Goal: Task Accomplishment & Management: Manage account settings

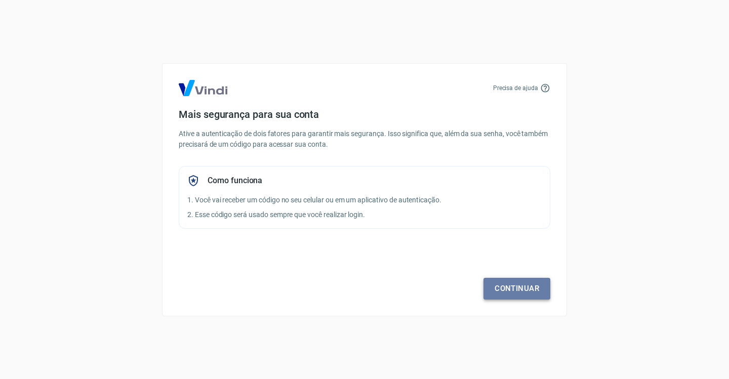
click at [516, 293] on link "Continuar" at bounding box center [517, 288] width 67 height 21
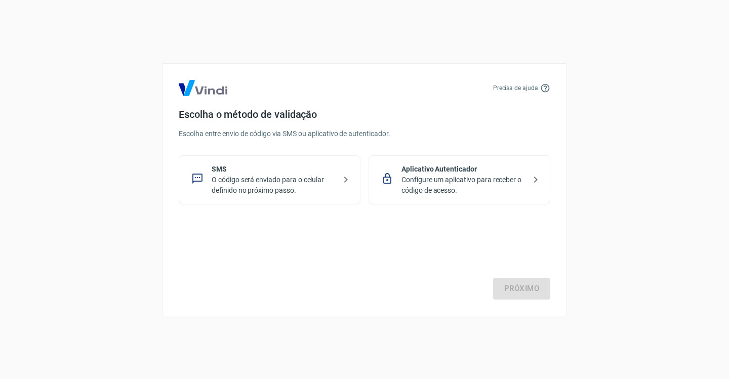
click at [291, 178] on p "O código será enviado para o celular definido no próximo passo." at bounding box center [274, 185] width 124 height 21
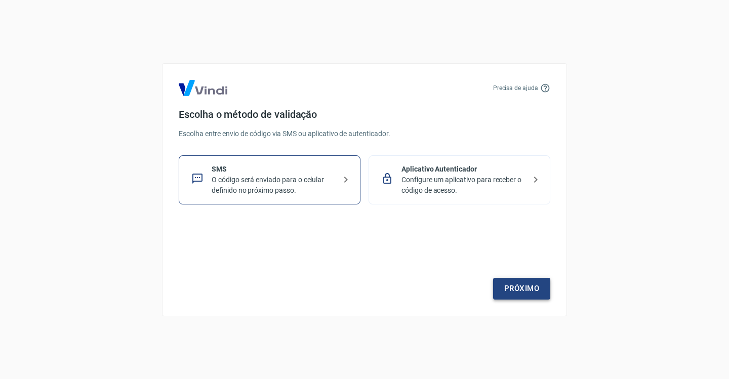
click at [519, 286] on link "Próximo" at bounding box center [521, 288] width 57 height 21
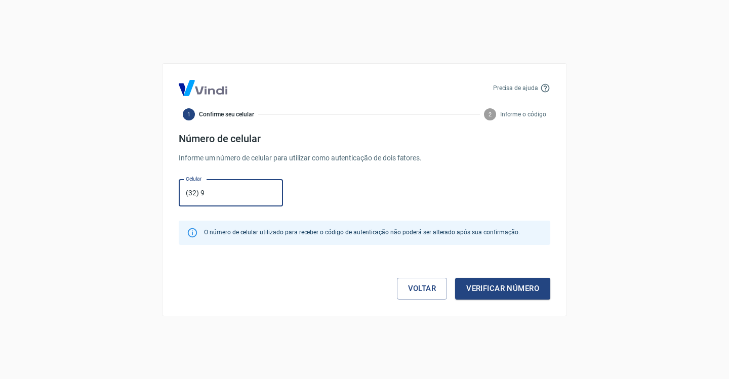
type input "[PHONE_NUMBER]"
click at [540, 288] on button "Verificar número" at bounding box center [502, 288] width 95 height 21
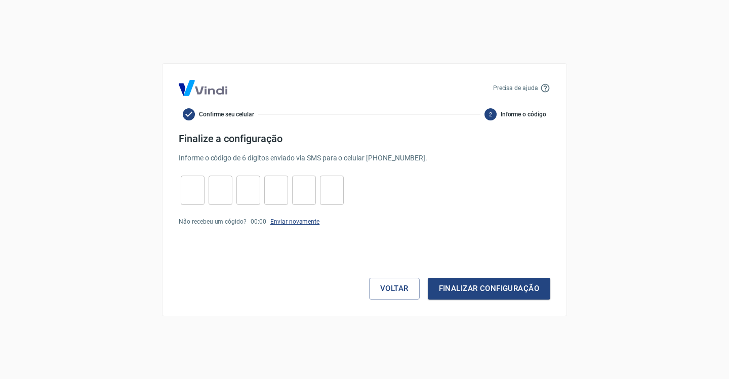
click at [303, 220] on link "Enviar novamente" at bounding box center [294, 221] width 49 height 7
click at [196, 200] on input "tel" at bounding box center [193, 190] width 24 height 22
type input "5"
type input "1"
type input "4"
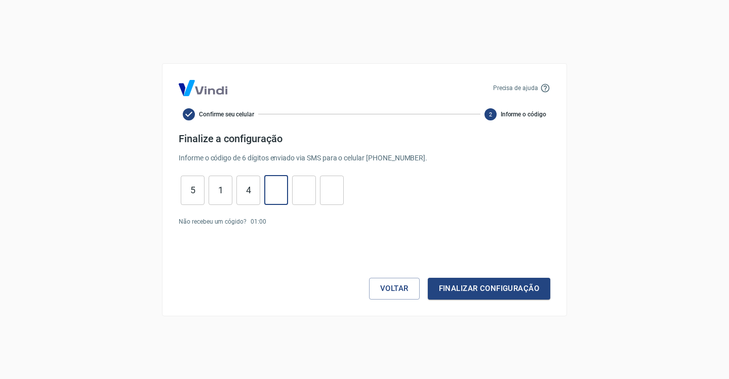
type input "0"
type input "6"
type input "8"
click at [500, 287] on button "Finalizar configuração" at bounding box center [489, 288] width 123 height 21
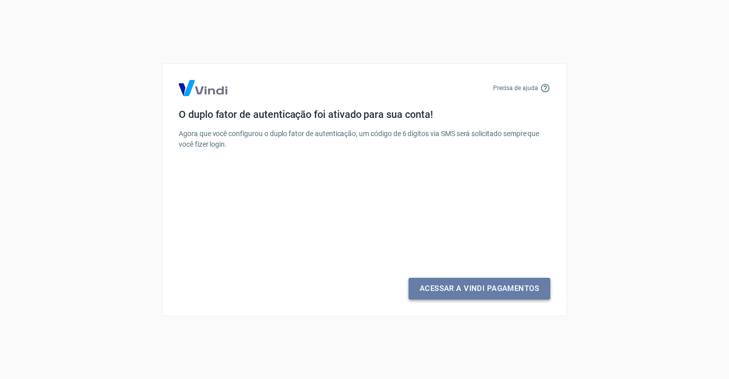
click at [500, 286] on link "Acessar a Vindi Pagamentos" at bounding box center [480, 288] width 142 height 21
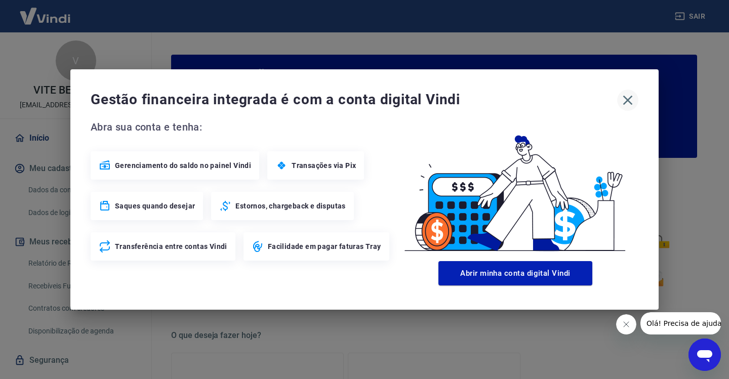
click at [631, 100] on icon "button" at bounding box center [628, 100] width 16 height 16
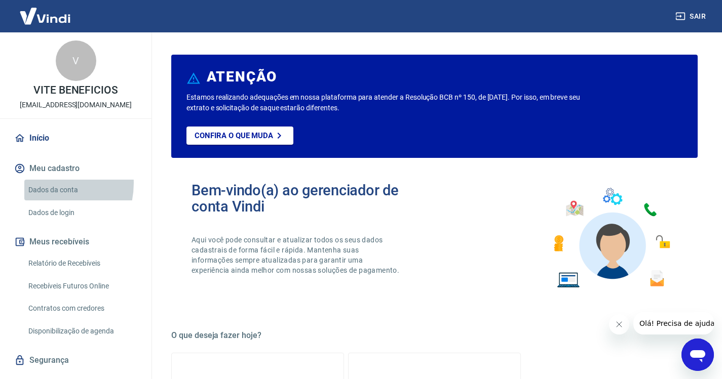
click at [44, 183] on link "Dados da conta" at bounding box center [81, 190] width 115 height 21
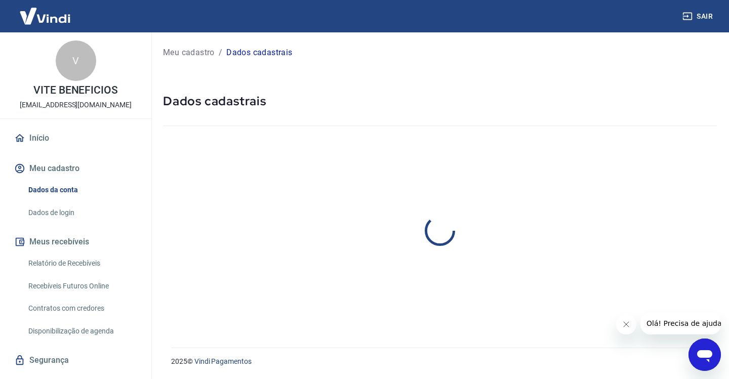
select select "MG"
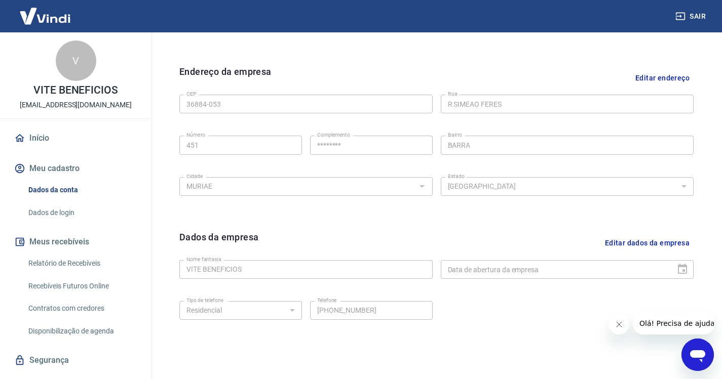
scroll to position [101, 0]
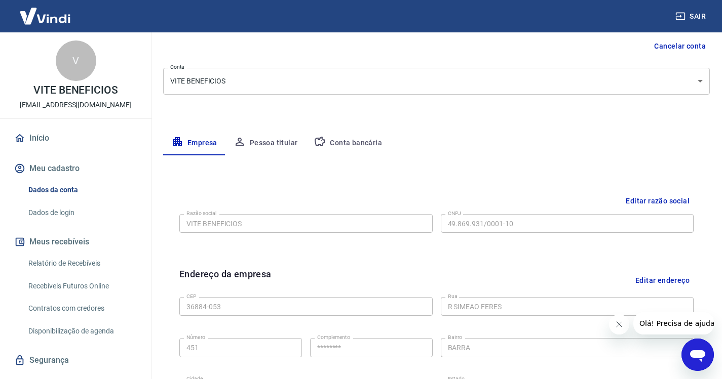
click at [338, 138] on button "Conta bancária" at bounding box center [347, 143] width 85 height 24
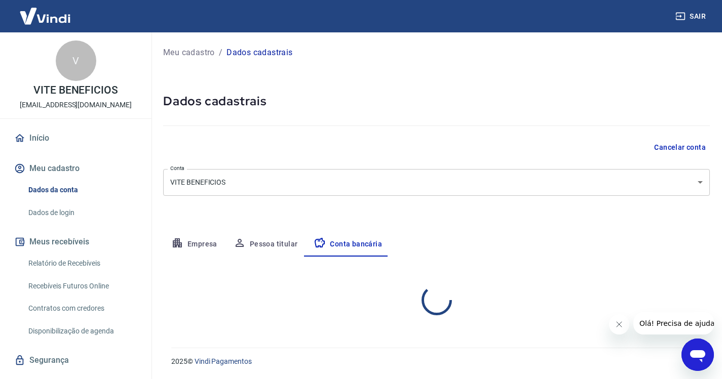
scroll to position [0, 0]
select select "1"
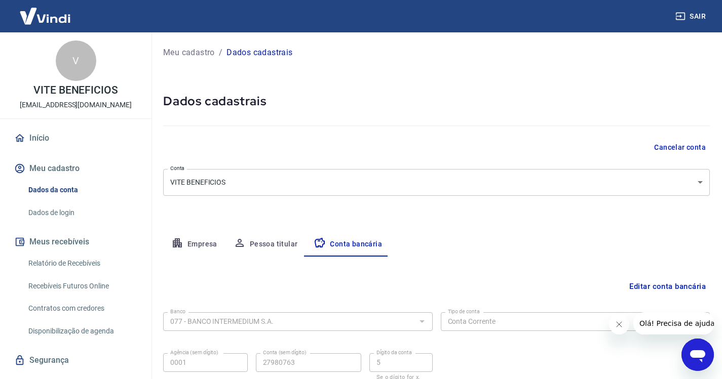
scroll to position [82, 0]
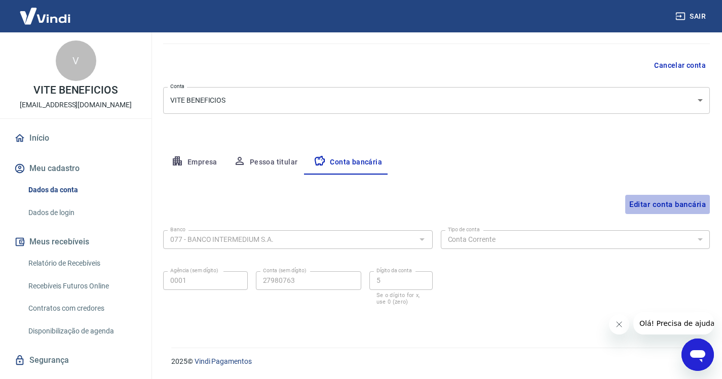
click at [677, 198] on button "Editar conta bancária" at bounding box center [667, 204] width 85 height 19
click at [672, 201] on button "Editar conta bancária" at bounding box center [667, 204] width 85 height 19
click at [674, 204] on button "Editar conta bancária" at bounding box center [667, 204] width 85 height 19
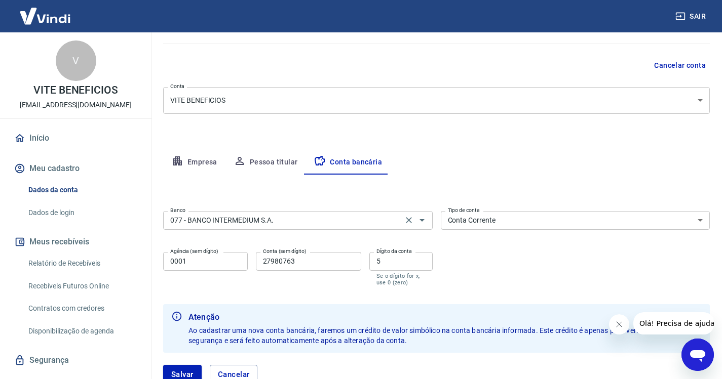
click at [304, 221] on input "077 - BANCO INTERMEDIUM S.A." at bounding box center [283, 220] width 234 height 13
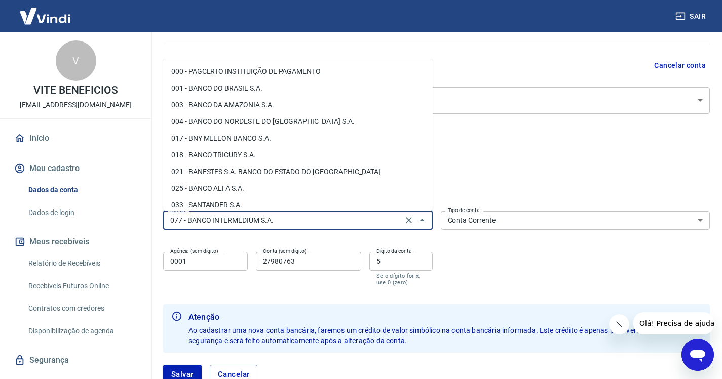
scroll to position [136, 0]
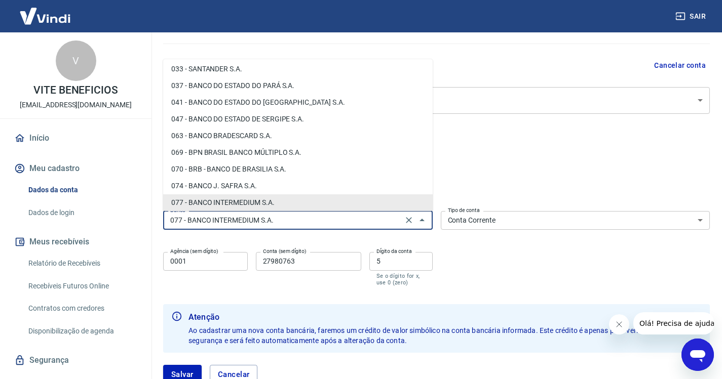
click at [312, 264] on input "27980763" at bounding box center [308, 261] width 105 height 19
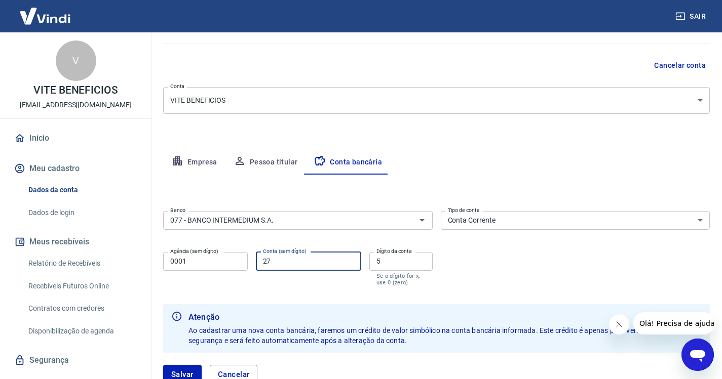
type input "2"
type input "1185630"
click at [395, 263] on input "5" at bounding box center [400, 261] width 63 height 19
type input "1"
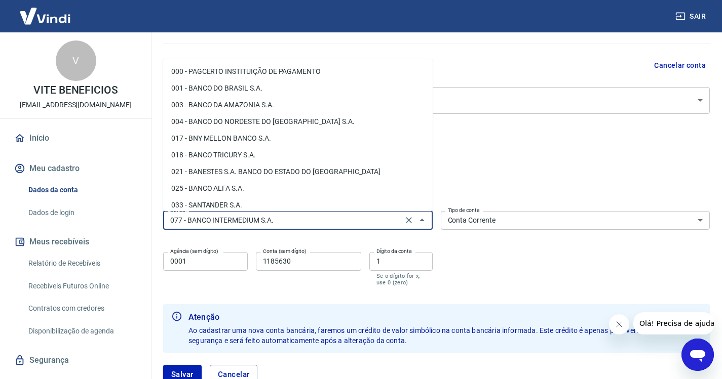
click at [345, 217] on input "077 - BANCO INTERMEDIUM S.A." at bounding box center [283, 220] width 234 height 13
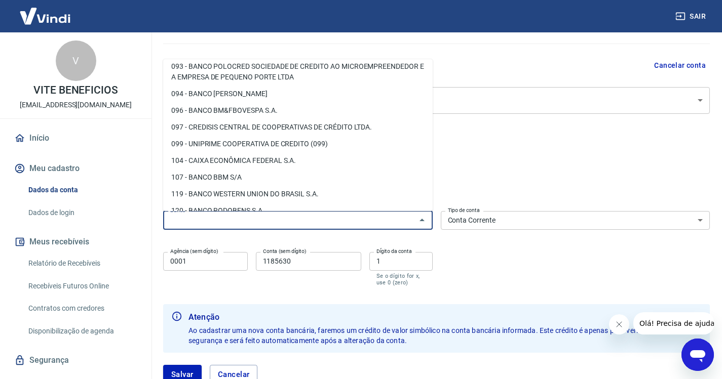
scroll to position [0, 0]
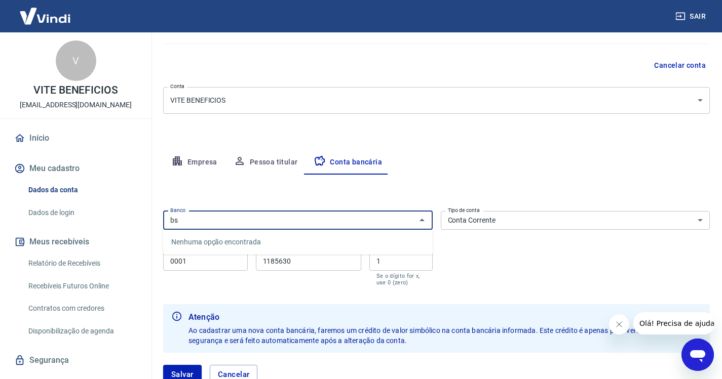
type input "b"
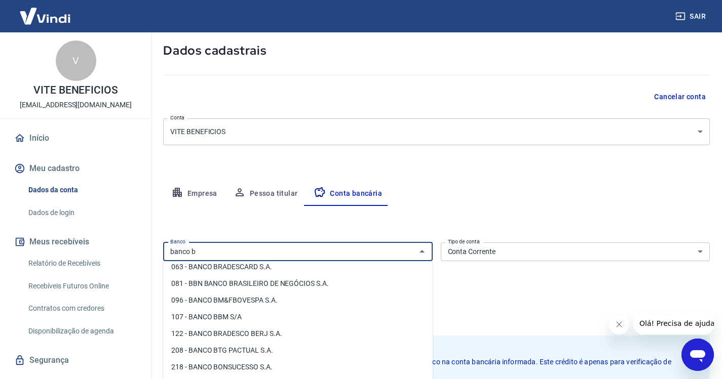
scroll to position [101, 0]
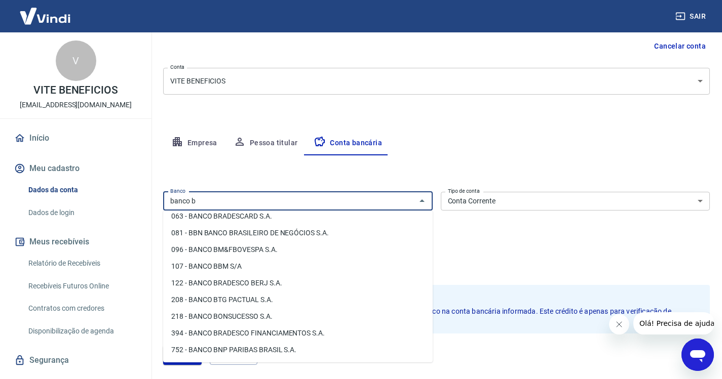
type input "banco b"
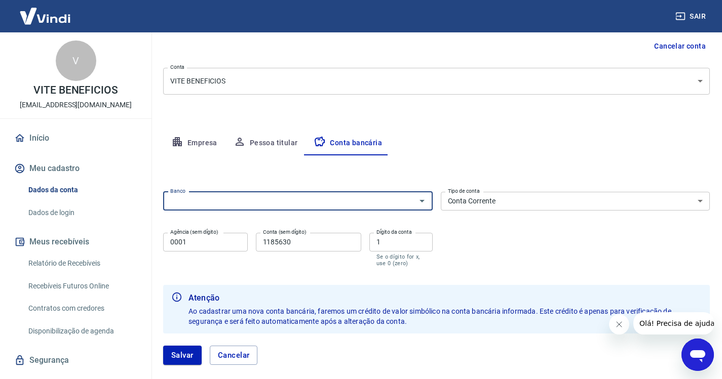
click at [236, 204] on input "Banco" at bounding box center [289, 201] width 247 height 13
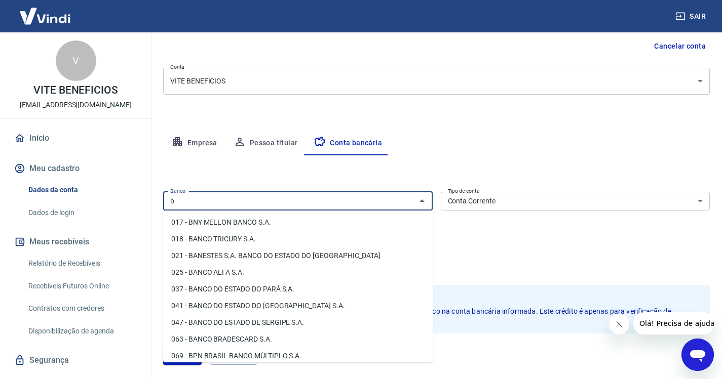
scroll to position [0, 0]
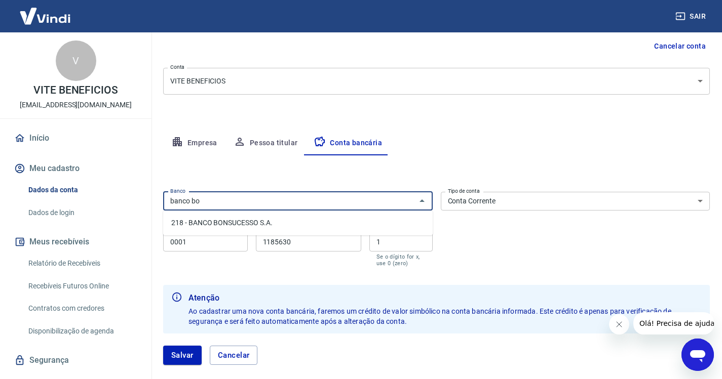
click at [222, 222] on li "218 - BANCO BONSUCESSO S.A." at bounding box center [297, 223] width 269 height 17
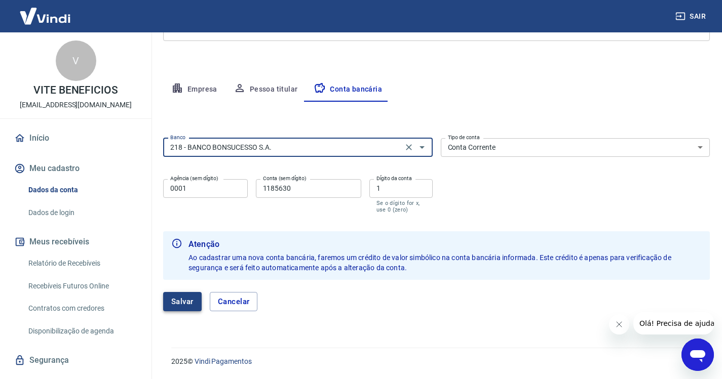
type input "218 - BANCO BONSUCESSO S.A."
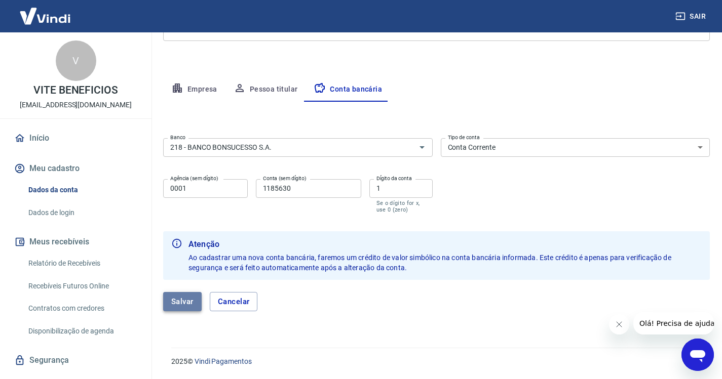
click at [170, 308] on button "Salvar" at bounding box center [182, 301] width 38 height 19
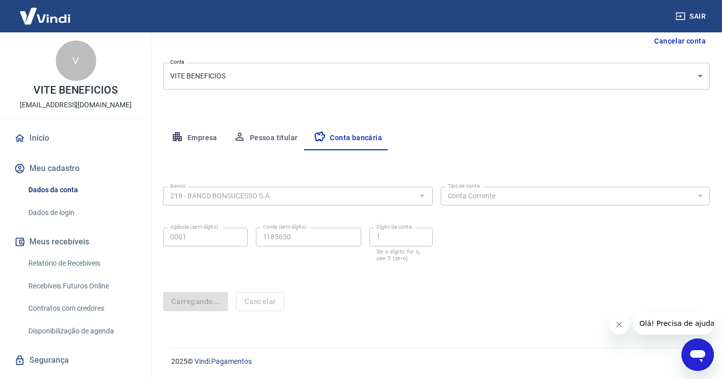
scroll to position [0, 0]
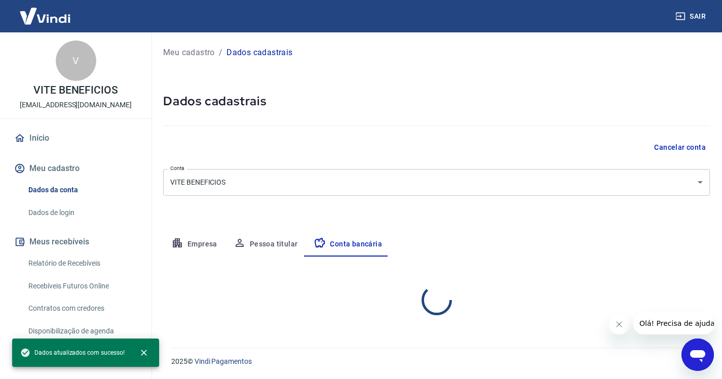
select select "1"
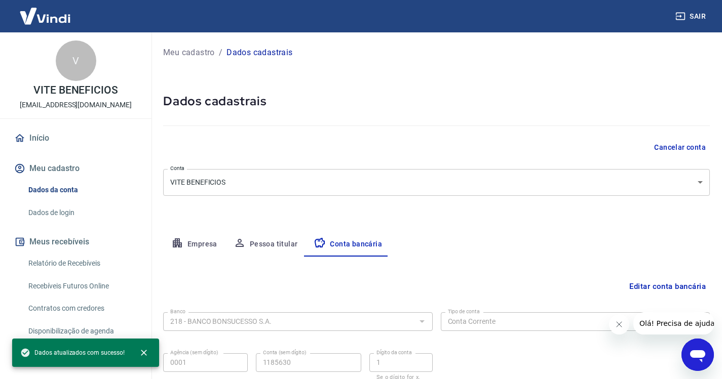
scroll to position [82, 0]
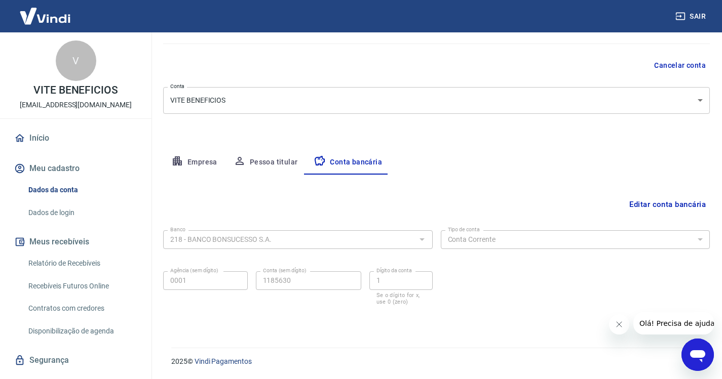
click at [43, 143] on link "Início" at bounding box center [75, 138] width 127 height 22
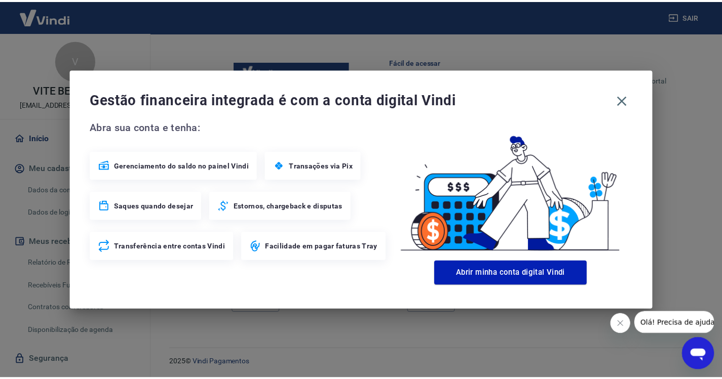
scroll to position [610, 0]
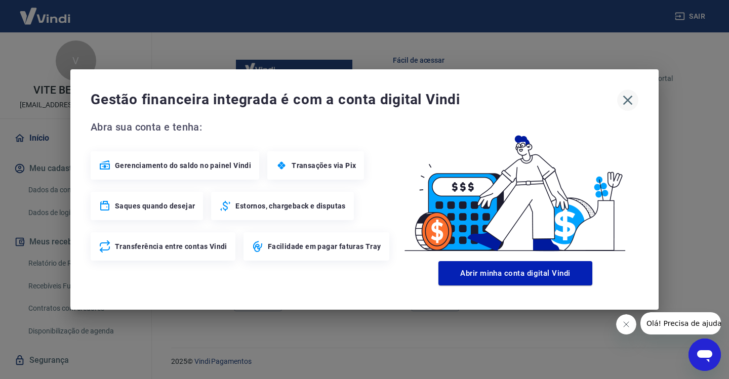
click at [627, 101] on icon "button" at bounding box center [628, 100] width 16 height 16
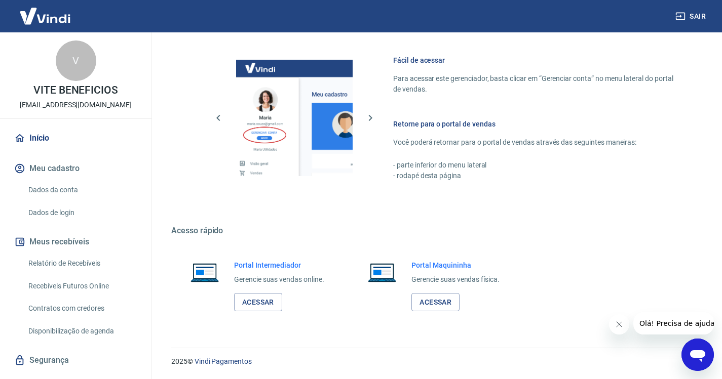
scroll to position [23, 0]
